Goal: Task Accomplishment & Management: Manage account settings

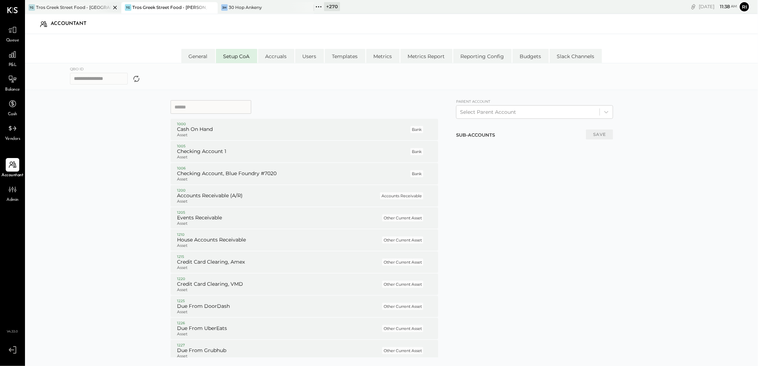
click at [93, 7] on div "Tros Greek Street Food - [GEOGRAPHIC_DATA]" at bounding box center [73, 7] width 75 height 6
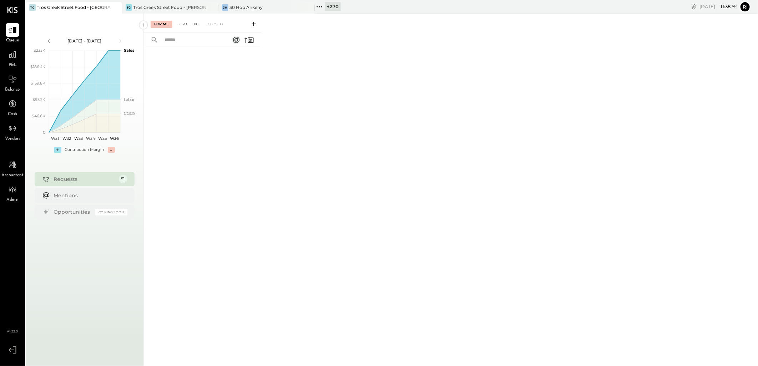
click at [191, 25] on div "For Client" at bounding box center [188, 24] width 29 height 7
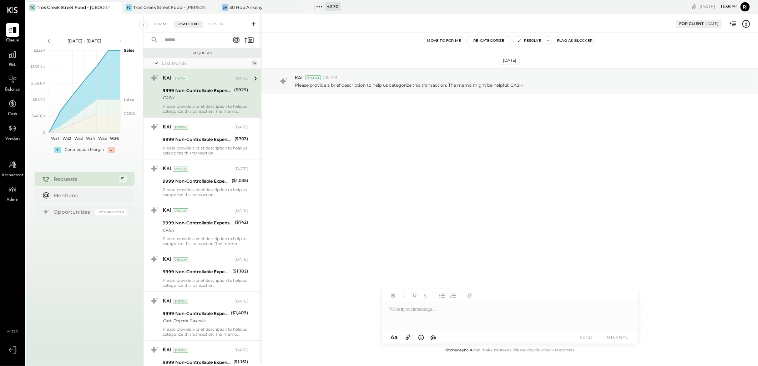
click at [177, 65] on div "Last Month" at bounding box center [206, 63] width 88 height 6
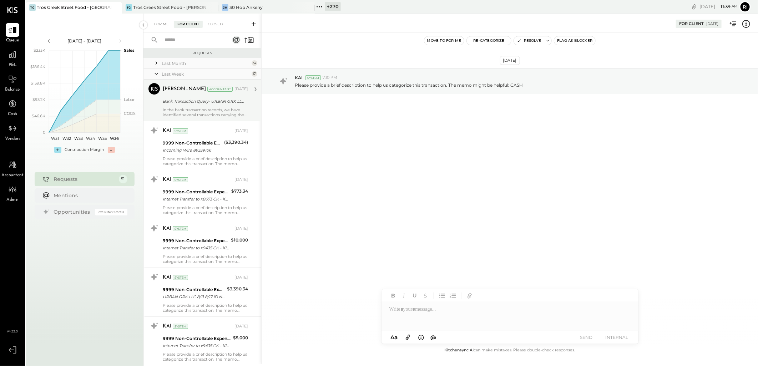
click at [186, 96] on div "[PERSON_NAME] Accountant [DATE] Bank Transaction Query- URBAN GRK LLC ****2930 …" at bounding box center [205, 100] width 85 height 34
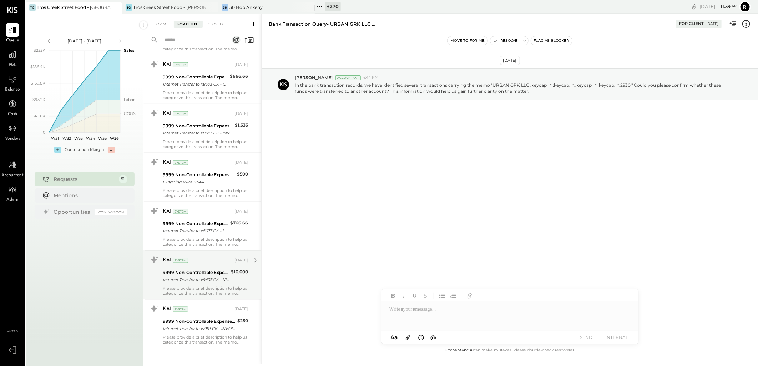
scroll to position [561, 0]
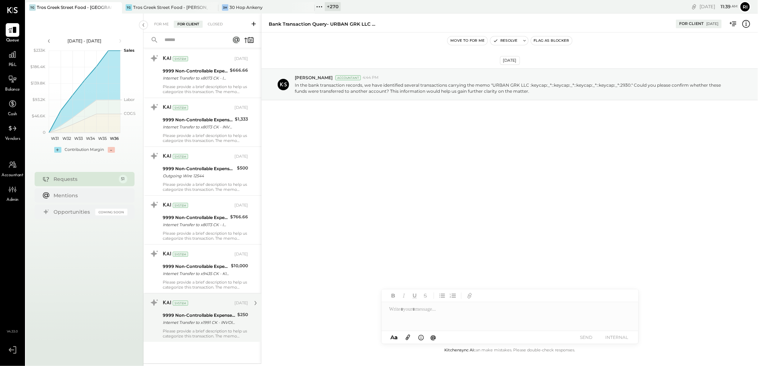
click at [209, 325] on div "Internet Transfer to x1991 CK - INVOICE 01122, HJB" at bounding box center [199, 322] width 72 height 7
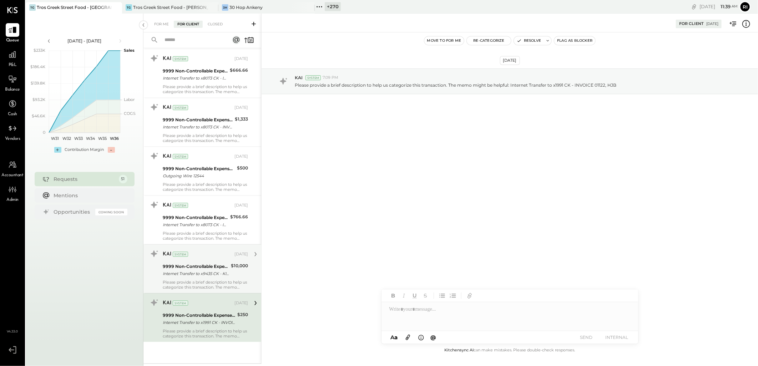
click at [213, 280] on div "Please provide a brief description to help us categorize this transaction. The …" at bounding box center [205, 285] width 85 height 10
